Goal: Information Seeking & Learning: Learn about a topic

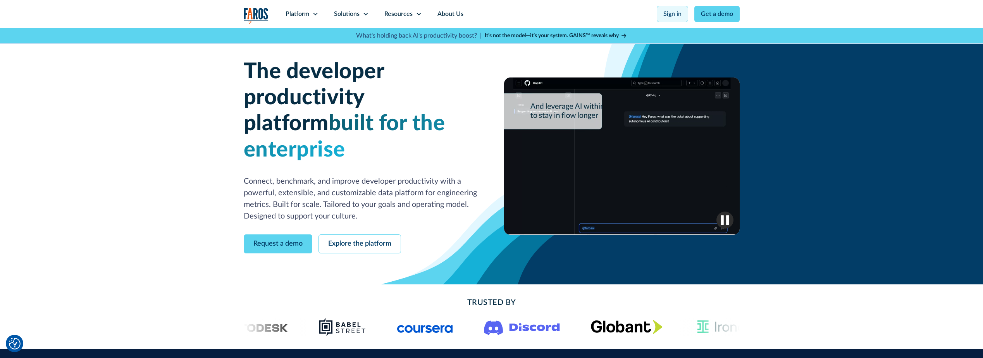
drag, startPoint x: 0, startPoint y: 0, endPoint x: 672, endPoint y: 14, distance: 672.6
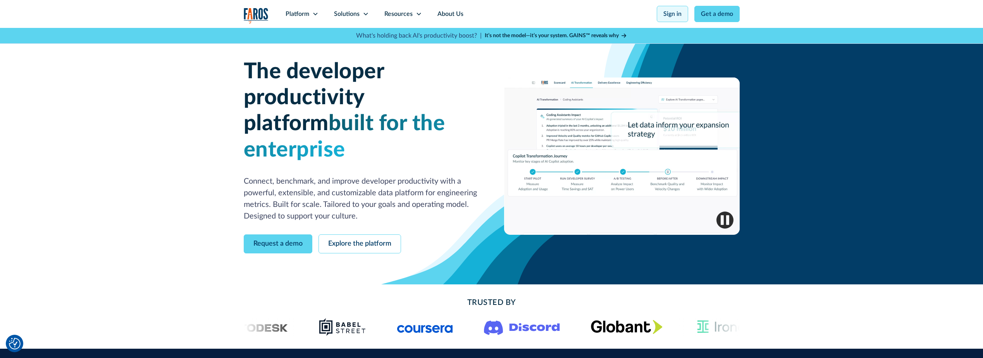
click at [672, 14] on link "Sign in" at bounding box center [672, 14] width 31 height 16
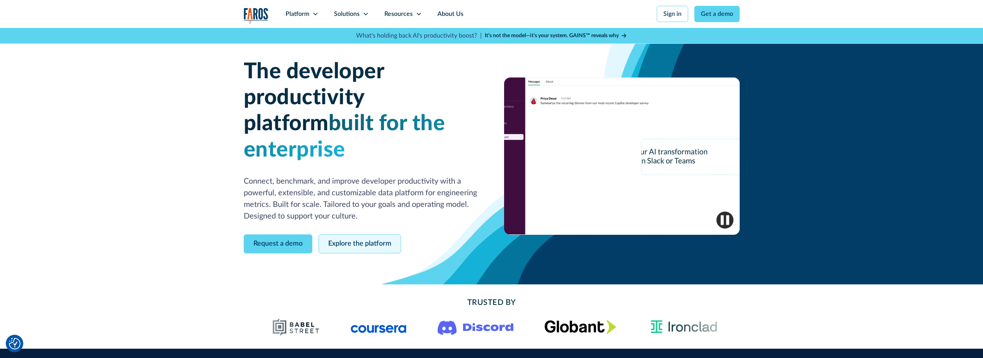
click at [338, 234] on link "Explore the platform" at bounding box center [359, 243] width 83 height 19
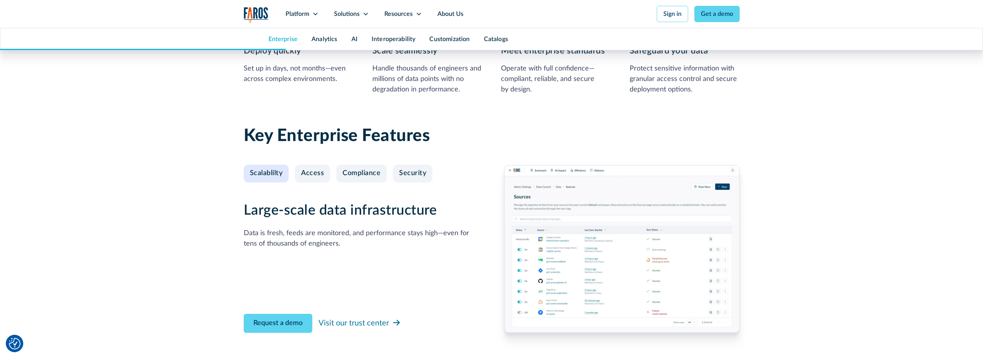
scroll to position [736, 0]
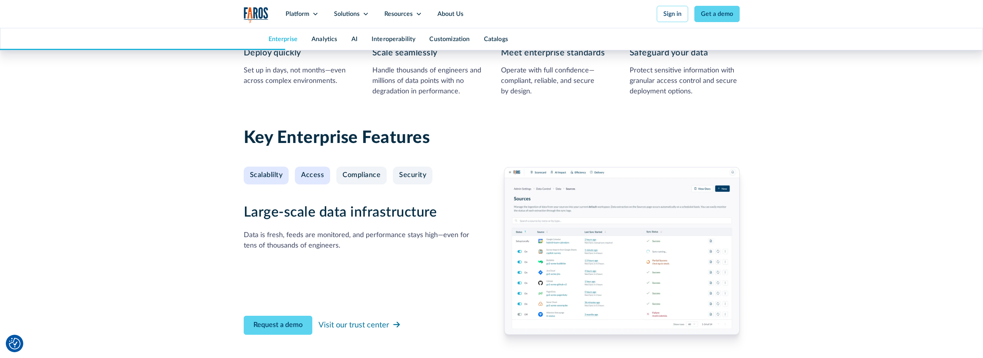
click at [319, 180] on link "Access" at bounding box center [312, 176] width 35 height 18
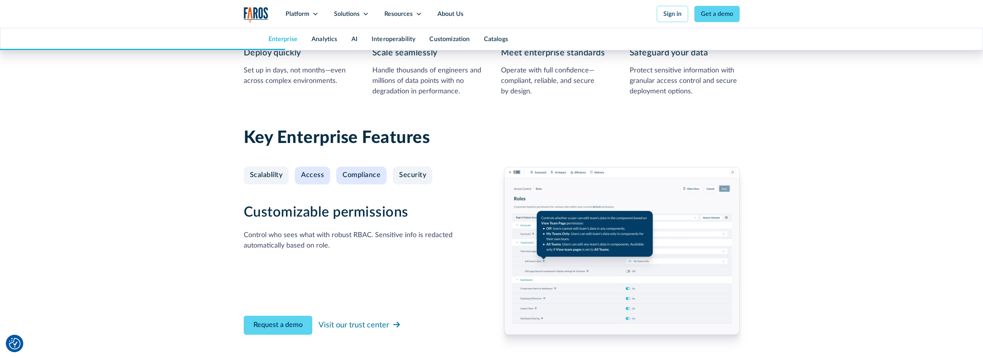
click at [358, 178] on div "Compliance" at bounding box center [361, 175] width 38 height 9
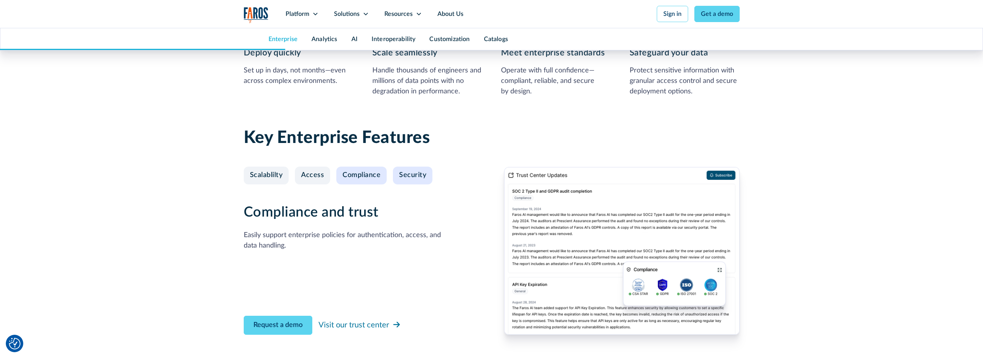
click at [415, 177] on div "Security" at bounding box center [412, 175] width 27 height 9
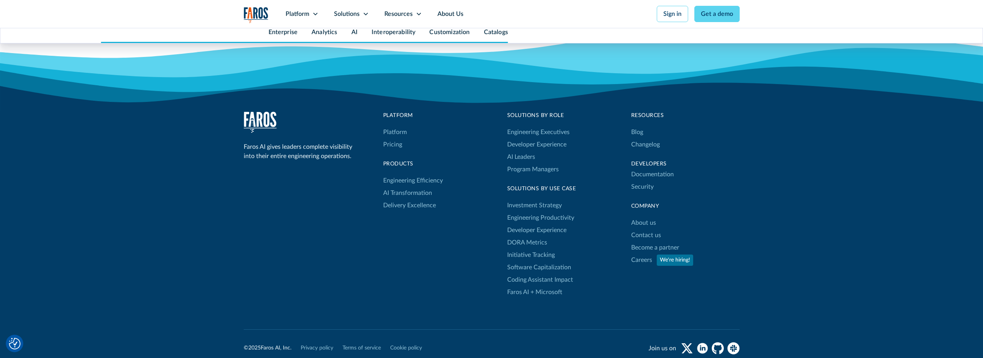
scroll to position [3990, 0]
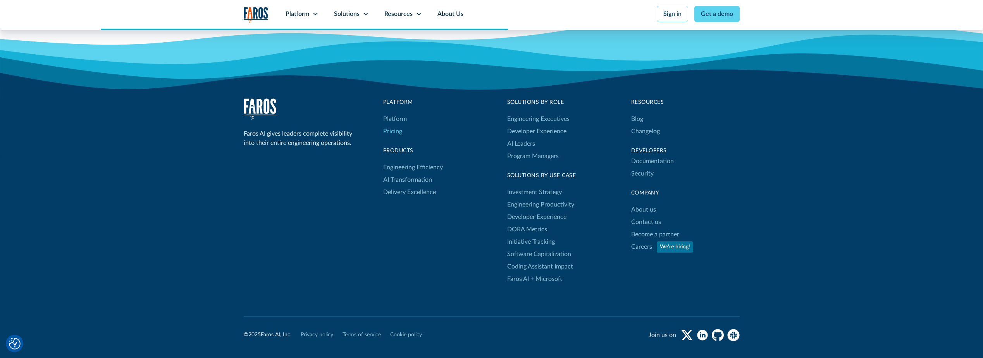
click at [398, 130] on link "Pricing" at bounding box center [392, 131] width 19 height 12
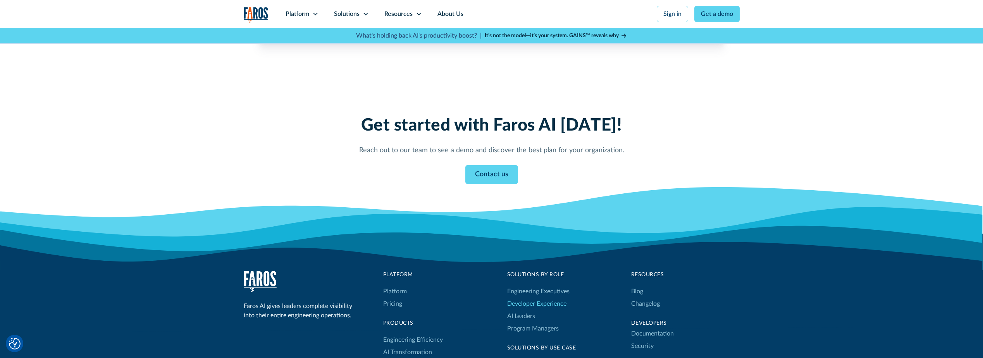
scroll to position [813, 0]
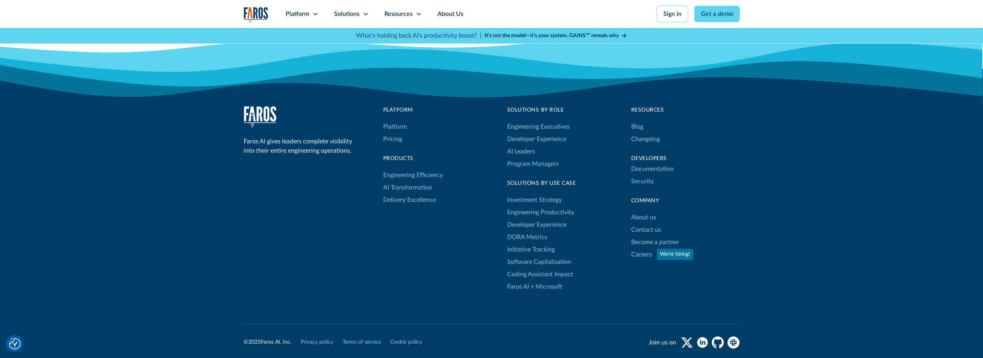
click at [640, 253] on link "Careers" at bounding box center [641, 254] width 21 height 12
